Goal: Use online tool/utility: Use online tool/utility

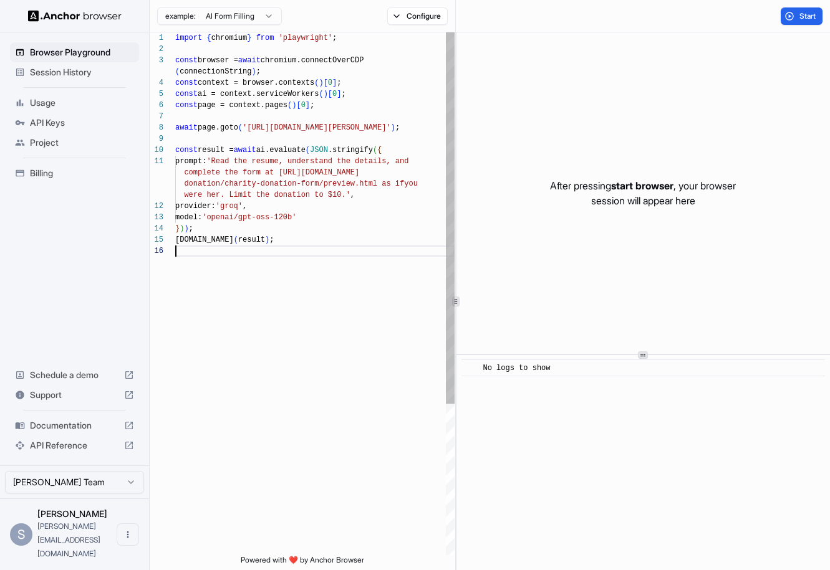
click at [406, 267] on div "import { chromium } from 'playwright' ; const browser = await chromium.connectO…" at bounding box center [314, 400] width 279 height 736
click at [396, 223] on div "} ) ) ;" at bounding box center [314, 228] width 279 height 11
click at [107, 361] on div "Browser Playground Session History Usage API Keys Project Billing Schedule a de…" at bounding box center [74, 249] width 149 height 434
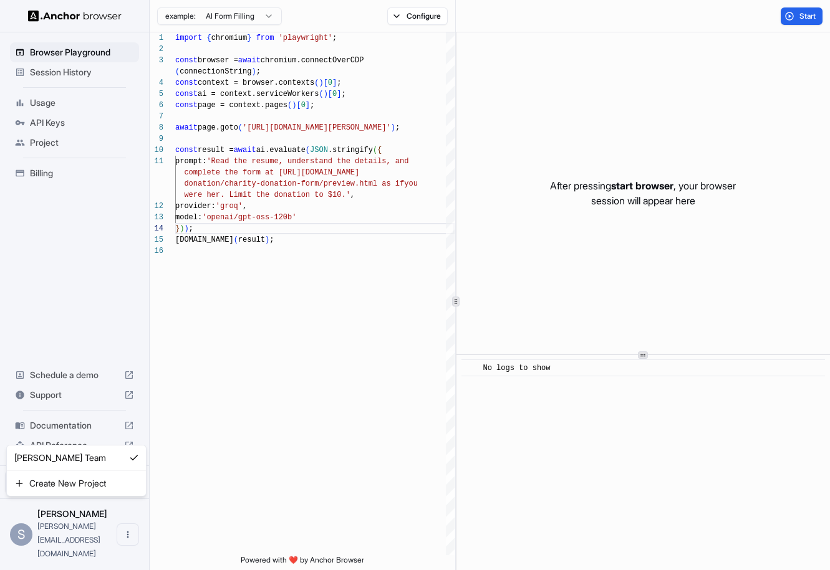
click at [85, 517] on html "Browser Playground Session History Usage API Keys Project Billing Schedule a de…" at bounding box center [415, 285] width 830 height 570
click at [137, 527] on html "Browser Playground Session History Usage API Keys Project Billing Schedule a de…" at bounding box center [415, 285] width 830 height 570
click at [135, 527] on button "Open menu" at bounding box center [128, 535] width 22 height 22
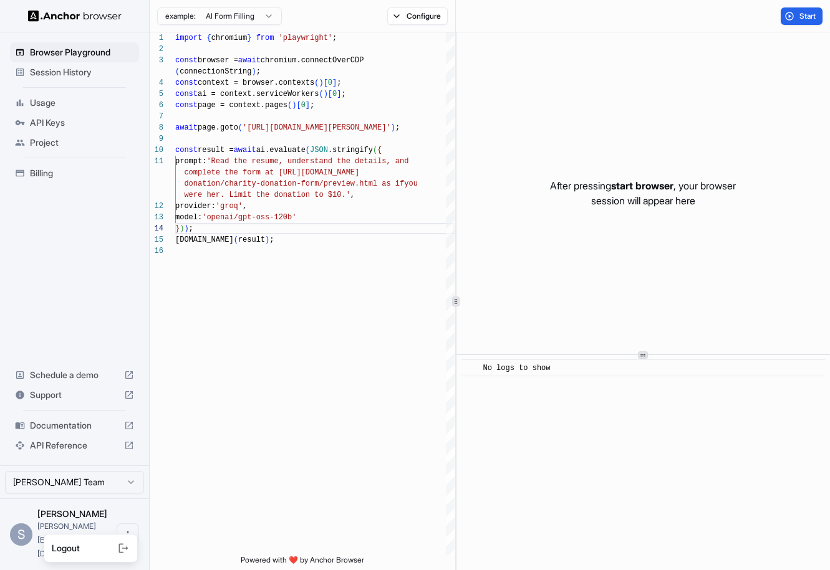
click at [102, 334] on div at bounding box center [415, 285] width 830 height 570
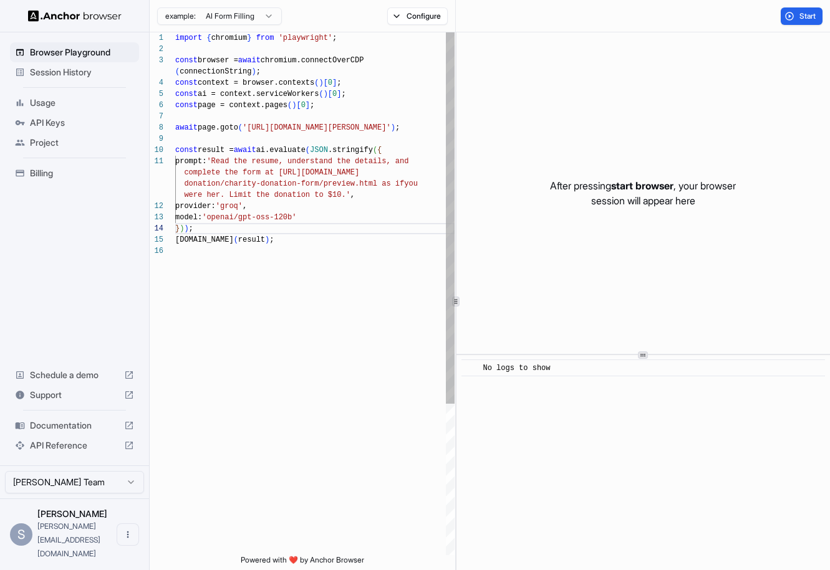
click at [275, 304] on div "import { chromium } from 'playwright' ; const browser = await chromium.connectO…" at bounding box center [314, 400] width 279 height 736
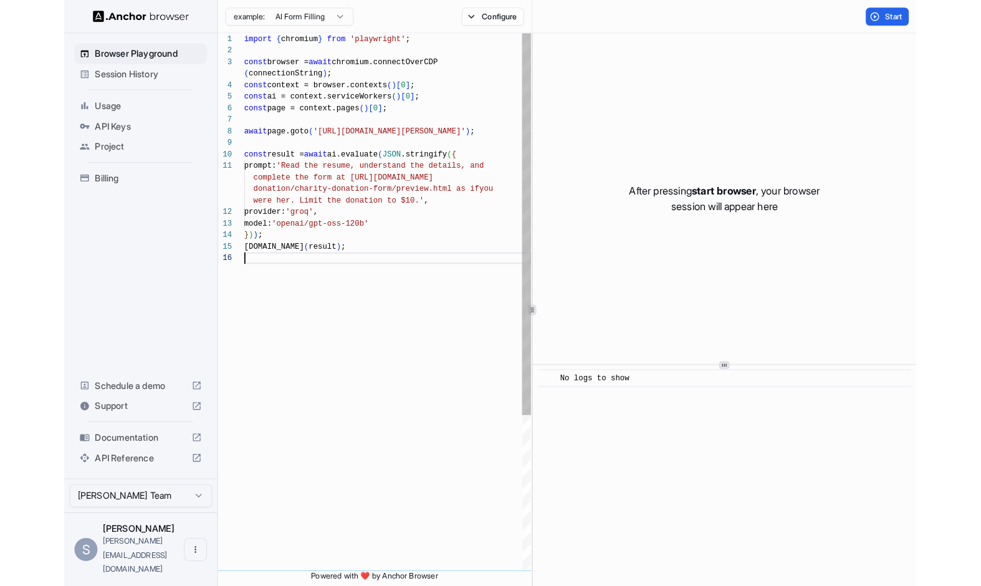
scroll to position [101, 0]
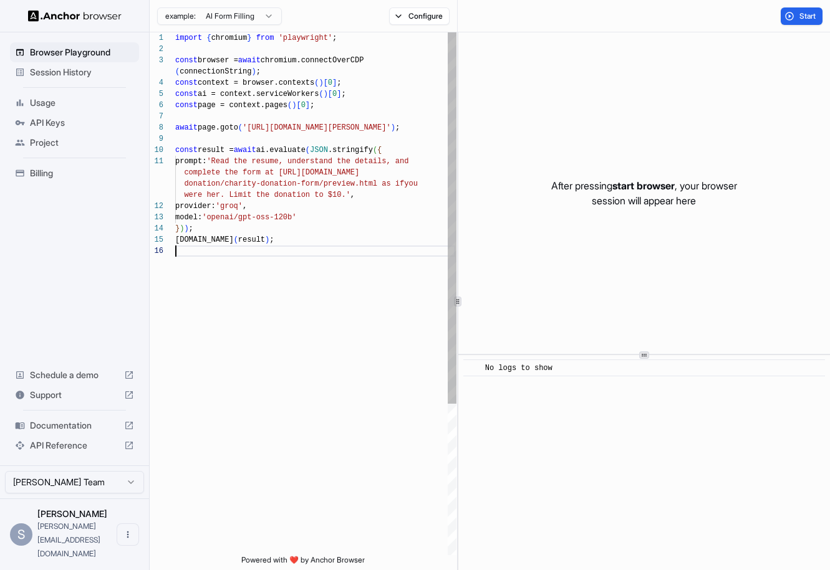
click at [457, 424] on div "1 2 3 4 5 6 7 8 9 10 11 12 13 14 15 16 import { chromium } from 'playwright' ; …" at bounding box center [303, 293] width 307 height 523
click at [501, 428] on div "​ No logs to show" at bounding box center [644, 462] width 370 height 215
type textarea "**********"
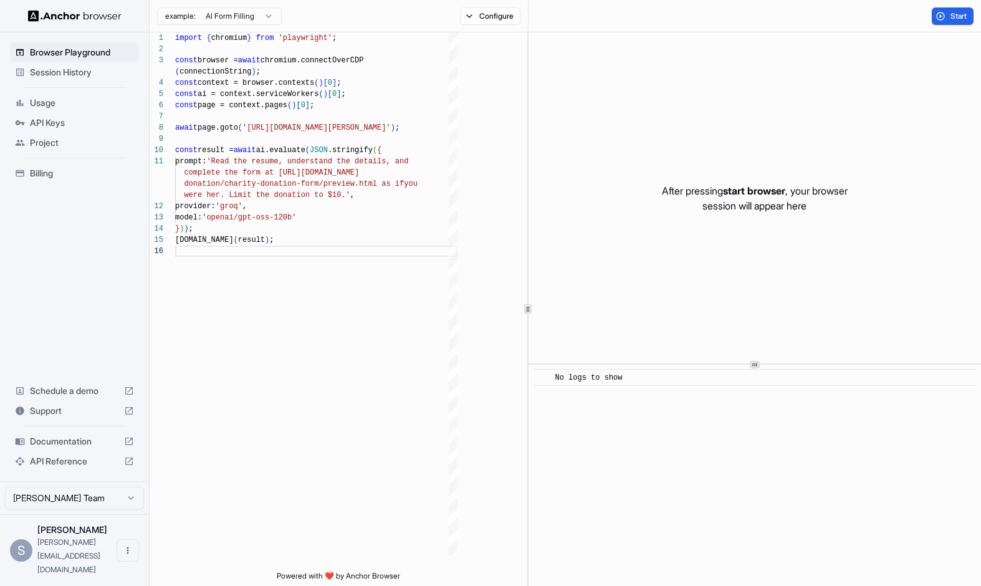
scroll to position [79, 0]
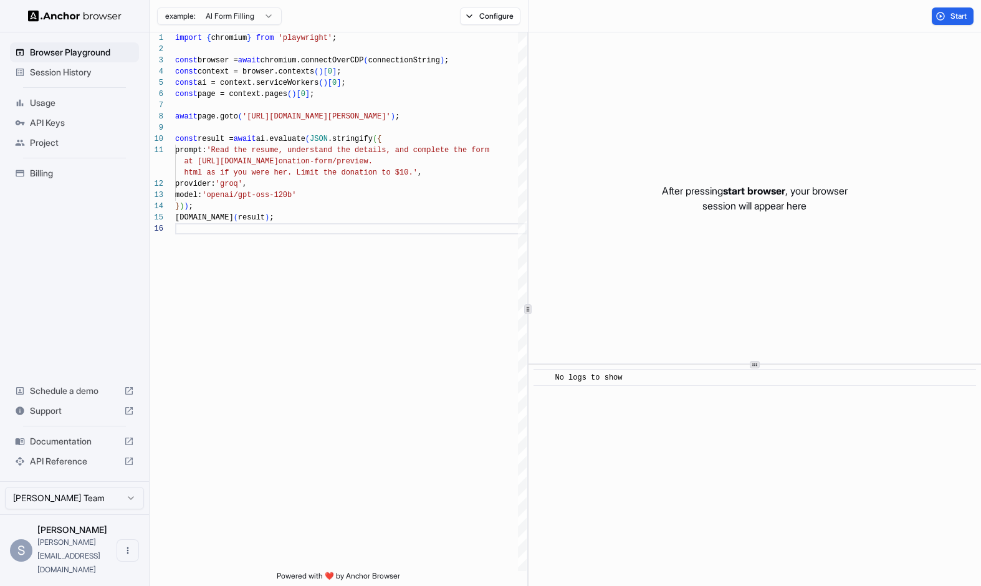
click at [763, 1] on div "Start" at bounding box center [755, 16] width 453 height 32
